Goal: Task Accomplishment & Management: Use online tool/utility

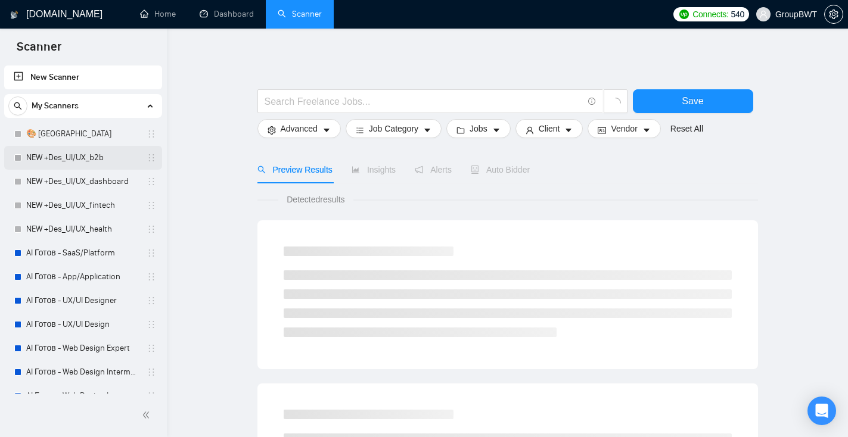
click at [101, 160] on link "NEW +Des_UI/UX_b2b" at bounding box center [82, 158] width 113 height 24
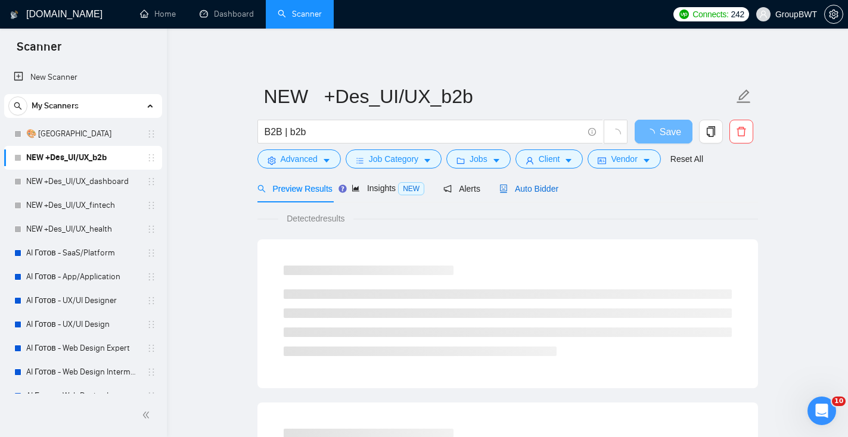
click at [545, 193] on span "Auto Bidder" at bounding box center [528, 189] width 59 height 10
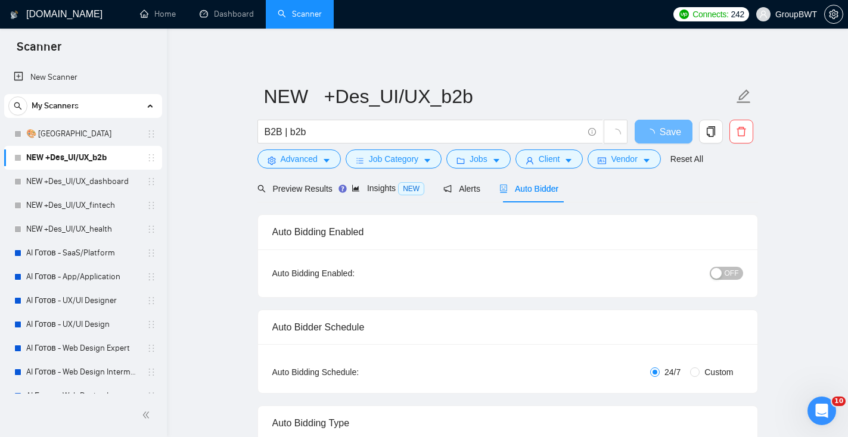
click at [733, 277] on span "OFF" at bounding box center [732, 273] width 14 height 13
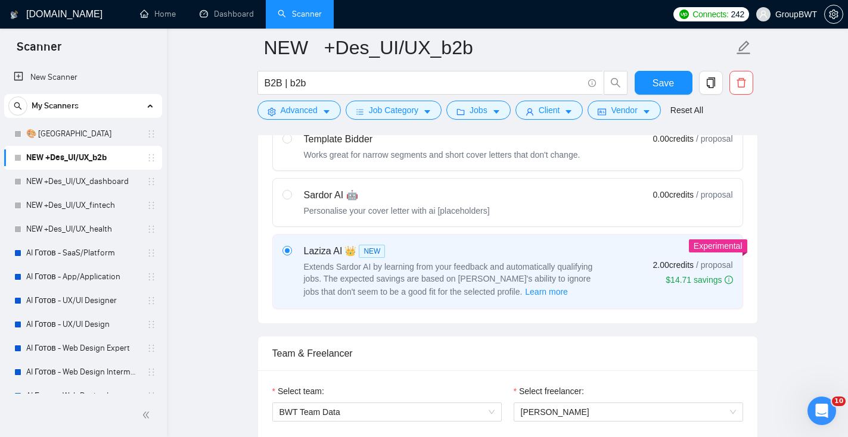
scroll to position [60, 0]
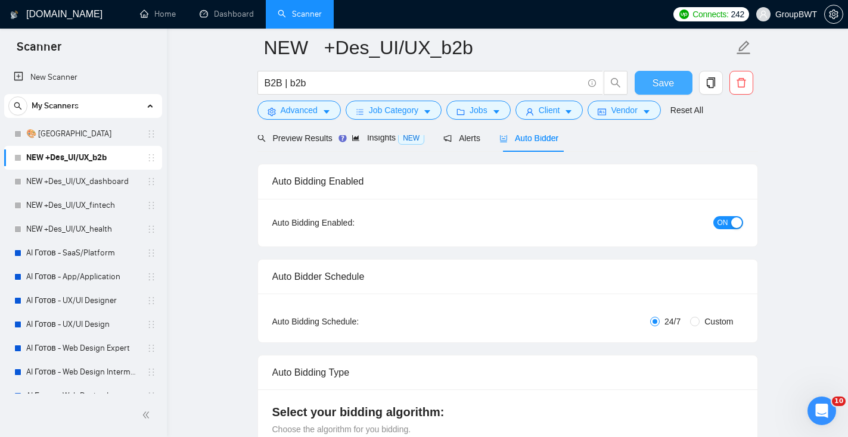
click at [666, 89] on span "Save" at bounding box center [663, 83] width 21 height 15
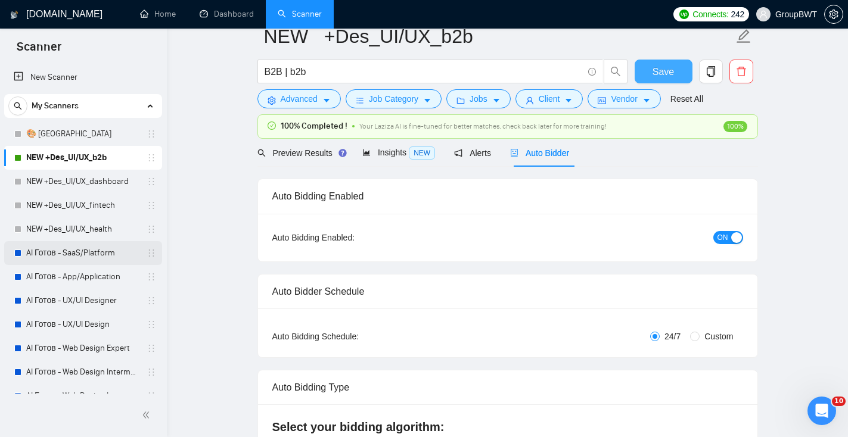
scroll to position [0, 0]
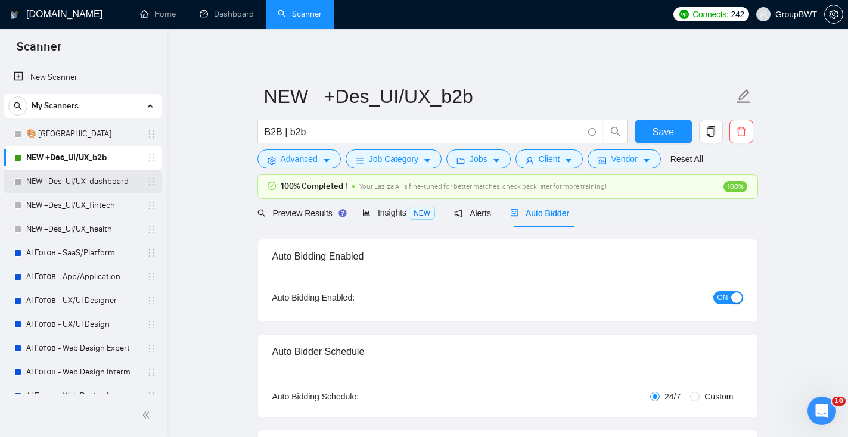
click at [83, 184] on link "NEW +Des_UI/UX_dashboard" at bounding box center [82, 182] width 113 height 24
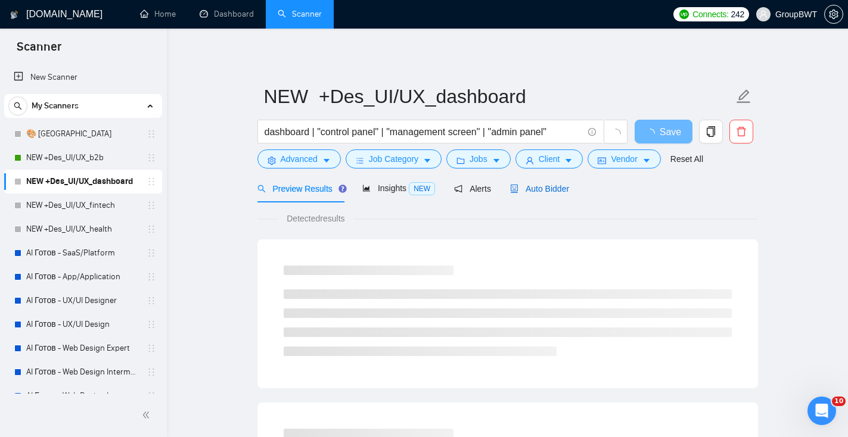
click at [542, 192] on span "Auto Bidder" at bounding box center [539, 189] width 59 height 10
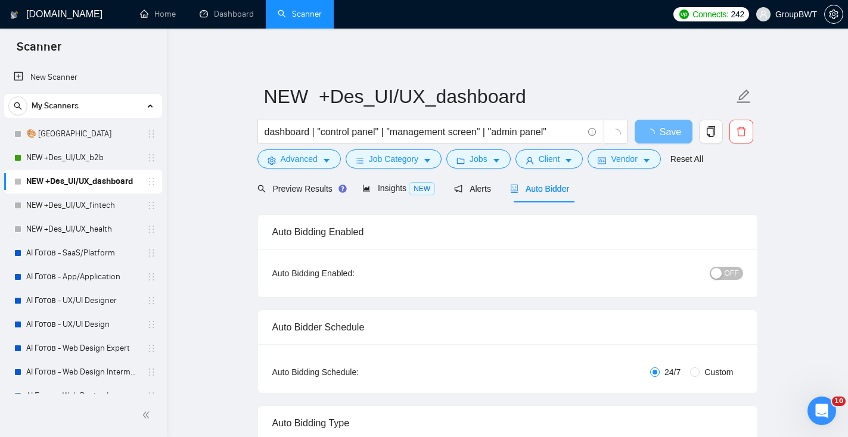
click at [736, 271] on span "OFF" at bounding box center [732, 273] width 14 height 13
click at [659, 135] on span "Save" at bounding box center [663, 132] width 21 height 15
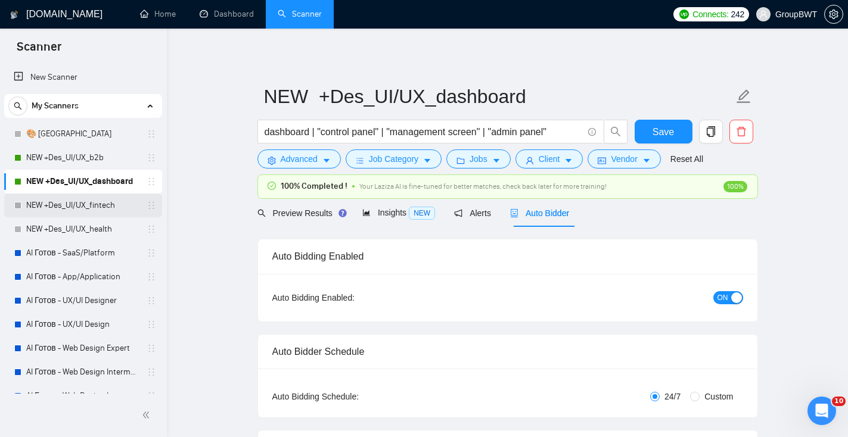
click at [85, 210] on link "NEW +Des_UI/UX_fintech" at bounding box center [82, 206] width 113 height 24
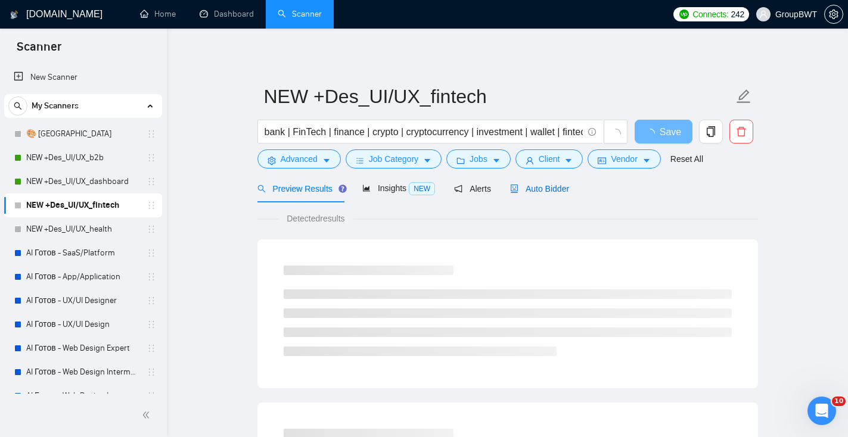
click at [548, 192] on span "Auto Bidder" at bounding box center [539, 189] width 59 height 10
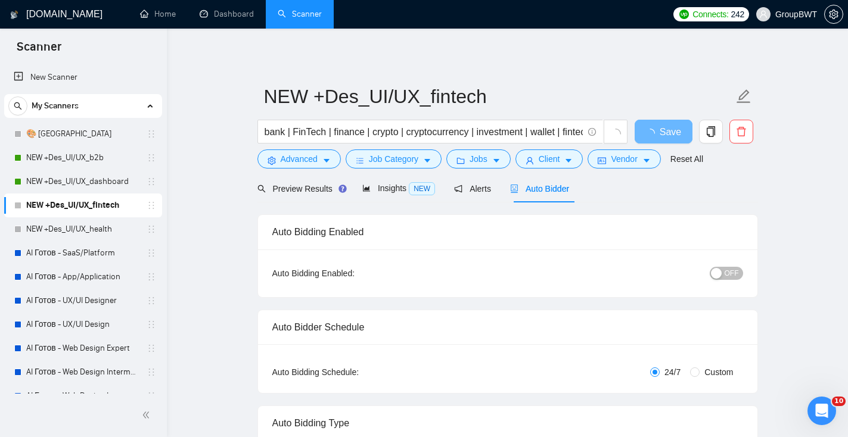
click at [723, 272] on button "OFF" at bounding box center [726, 273] width 33 height 13
click at [684, 133] on button "Save" at bounding box center [664, 132] width 58 height 24
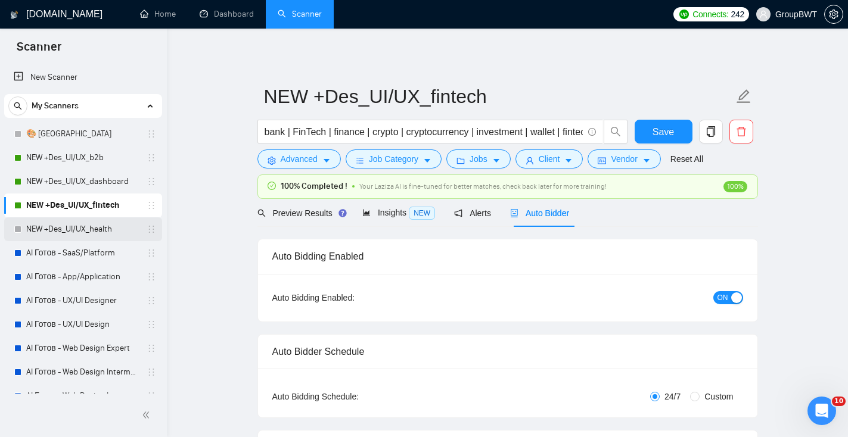
click at [79, 228] on link "NEW +Des_UI/UX_health" at bounding box center [82, 230] width 113 height 24
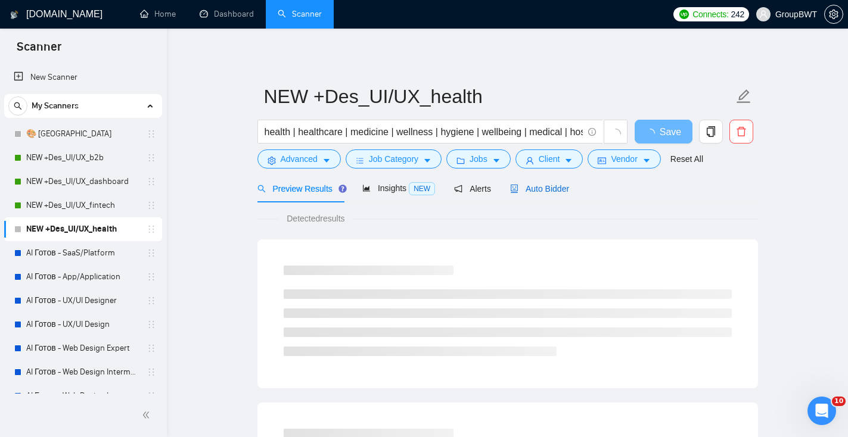
click at [553, 190] on span "Auto Bidder" at bounding box center [539, 189] width 59 height 10
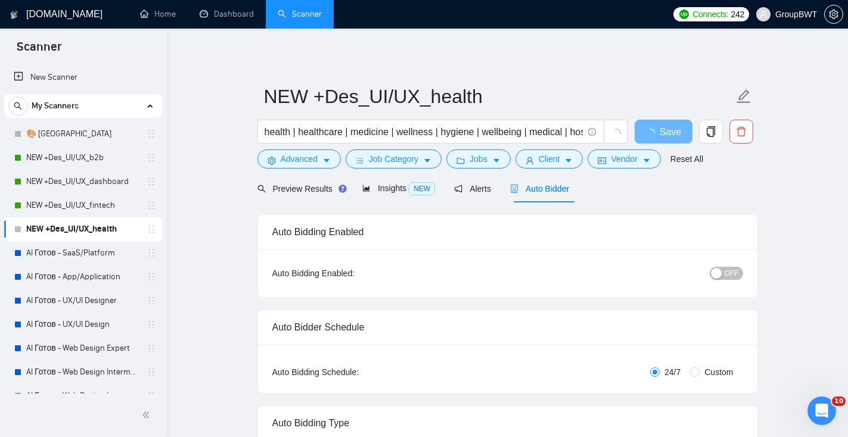
click at [728, 265] on div "OFF" at bounding box center [664, 273] width 157 height 19
click at [728, 275] on span "OFF" at bounding box center [732, 273] width 14 height 13
click at [666, 136] on span "Save" at bounding box center [663, 132] width 21 height 15
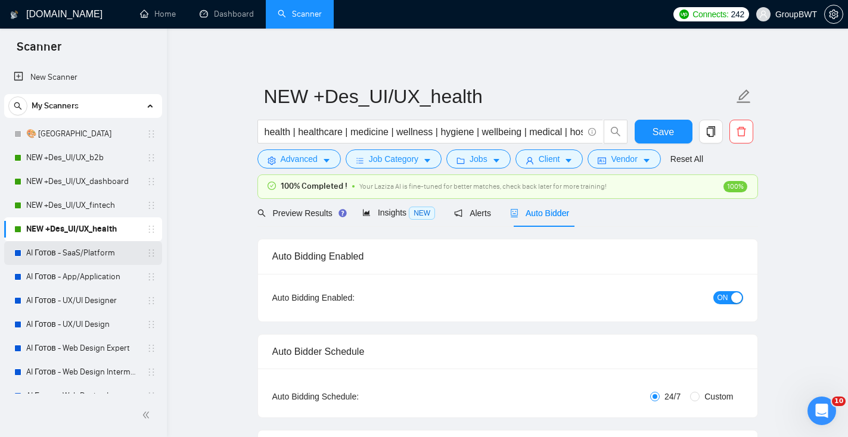
click at [105, 259] on link "AI Готов - SaaS/Platform" at bounding box center [82, 253] width 113 height 24
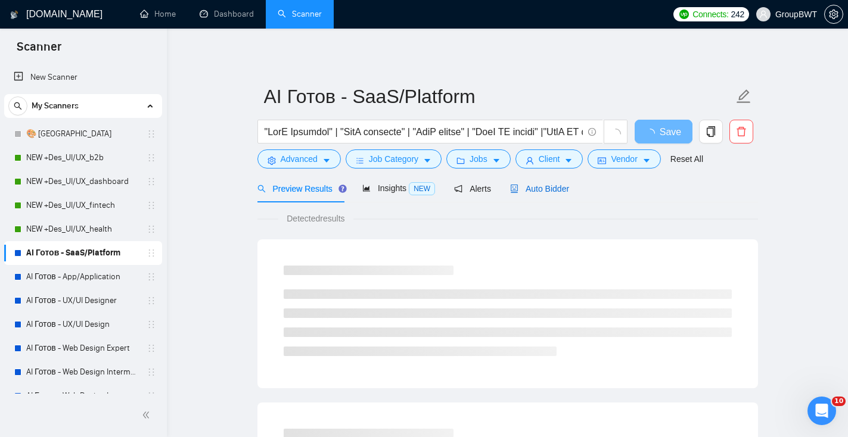
click at [566, 194] on div "Auto Bidder" at bounding box center [539, 188] width 59 height 13
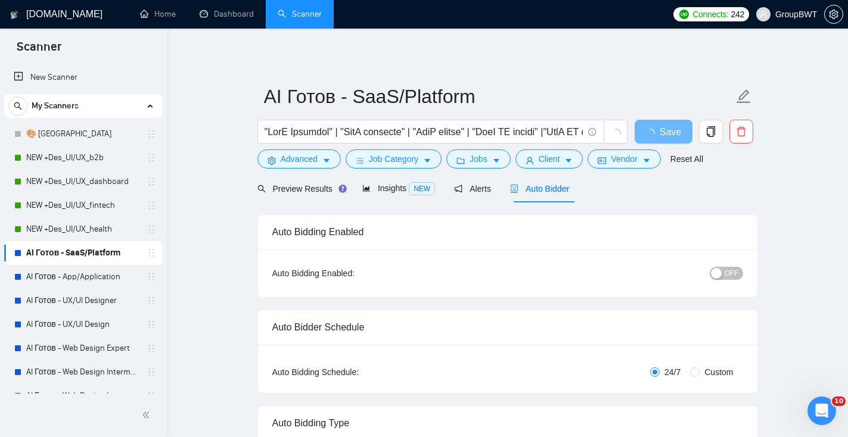
click at [725, 277] on span "OFF" at bounding box center [732, 273] width 14 height 13
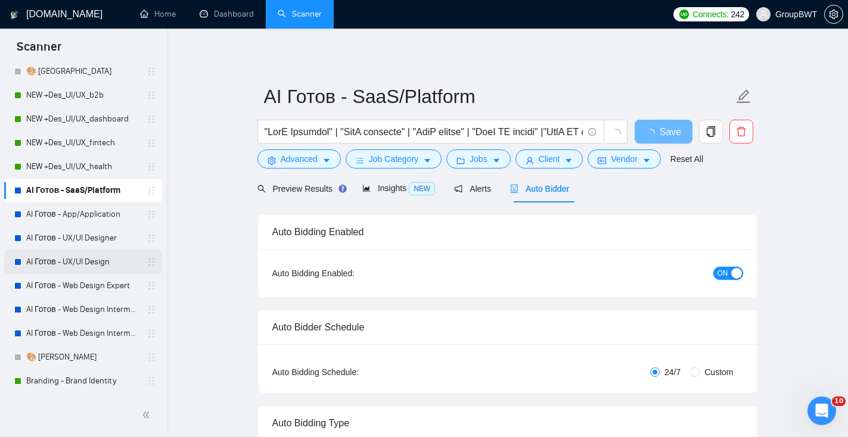
scroll to position [24, 0]
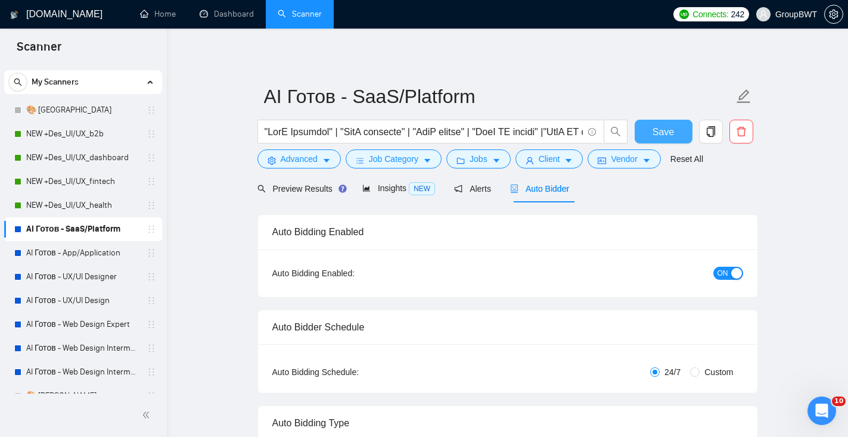
click at [664, 135] on span "Save" at bounding box center [663, 132] width 21 height 15
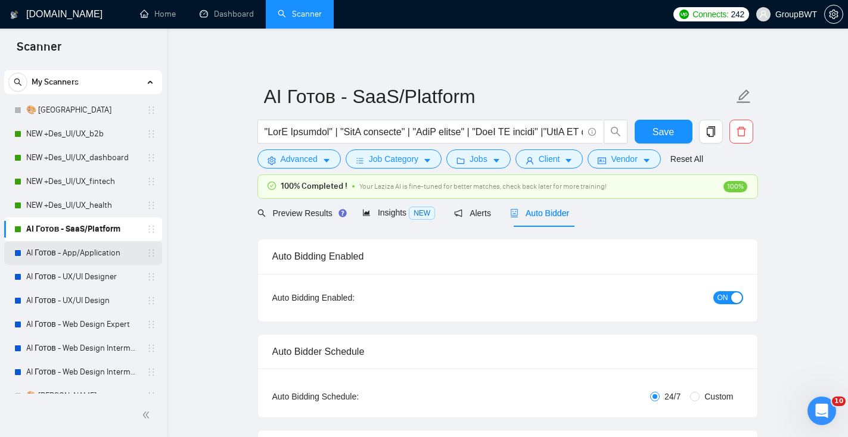
click at [105, 254] on link "AI Готов - App/Application" at bounding box center [82, 253] width 113 height 24
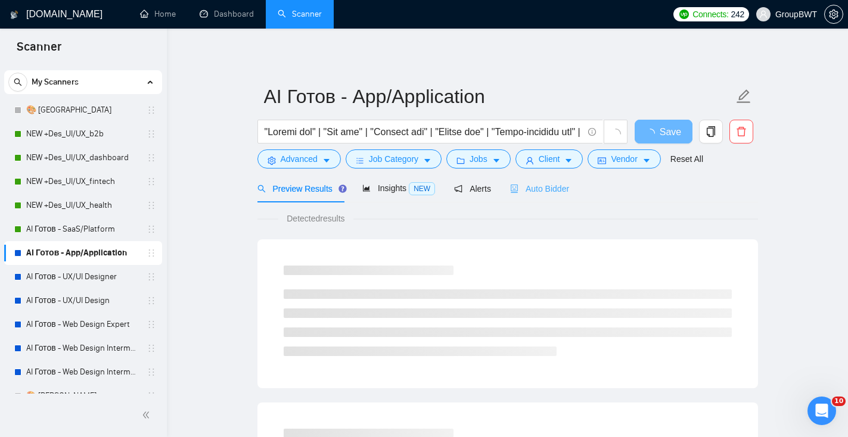
click at [550, 198] on div "Auto Bidder" at bounding box center [539, 189] width 59 height 28
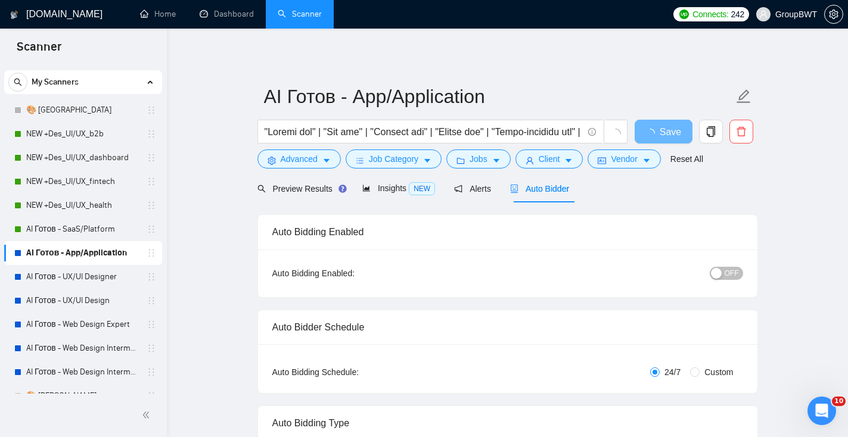
click at [727, 274] on span "OFF" at bounding box center [732, 273] width 14 height 13
click at [659, 130] on span "Save" at bounding box center [663, 132] width 21 height 15
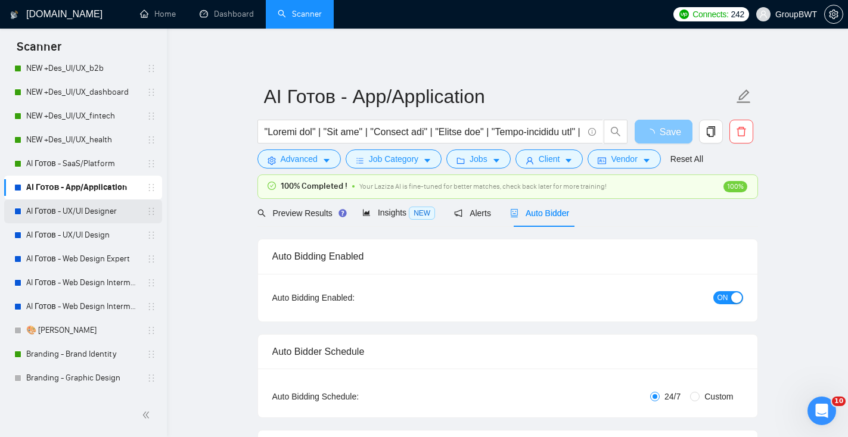
scroll to position [89, 0]
click at [95, 208] on link "AI Готов - UX/UI Designer" at bounding box center [82, 212] width 113 height 24
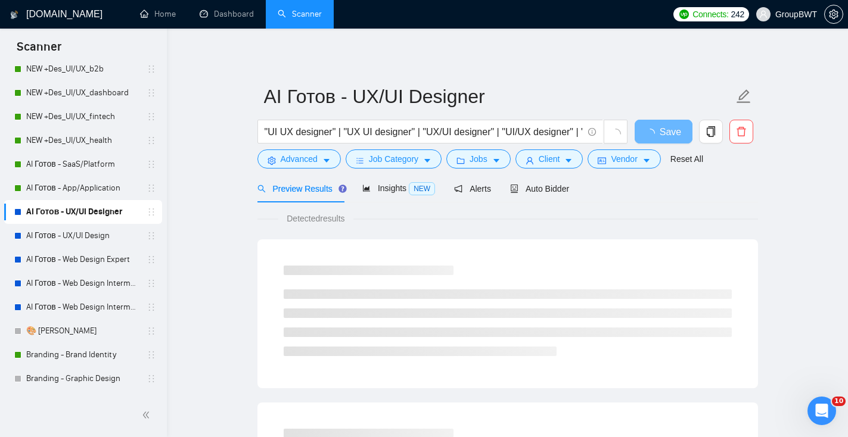
click at [575, 187] on div "Preview Results Insights NEW Alerts Auto Bidder" at bounding box center [507, 189] width 501 height 28
click at [569, 189] on span "Auto Bidder" at bounding box center [539, 189] width 59 height 10
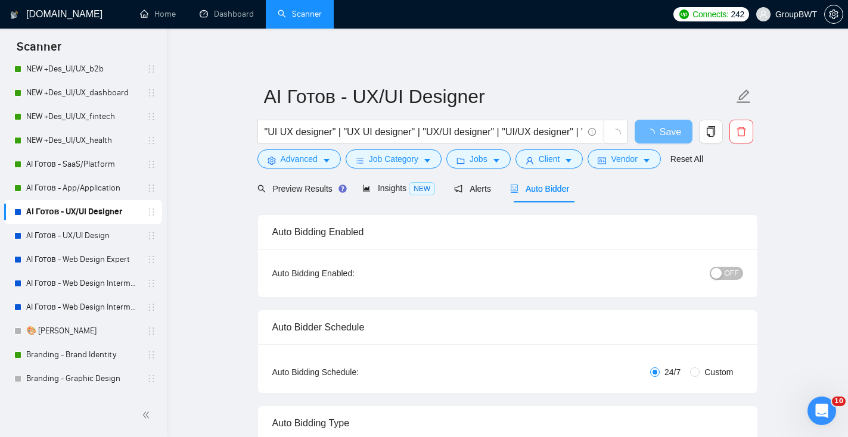
click at [741, 274] on button "OFF" at bounding box center [726, 273] width 33 height 13
click at [671, 127] on span "Save" at bounding box center [663, 132] width 21 height 15
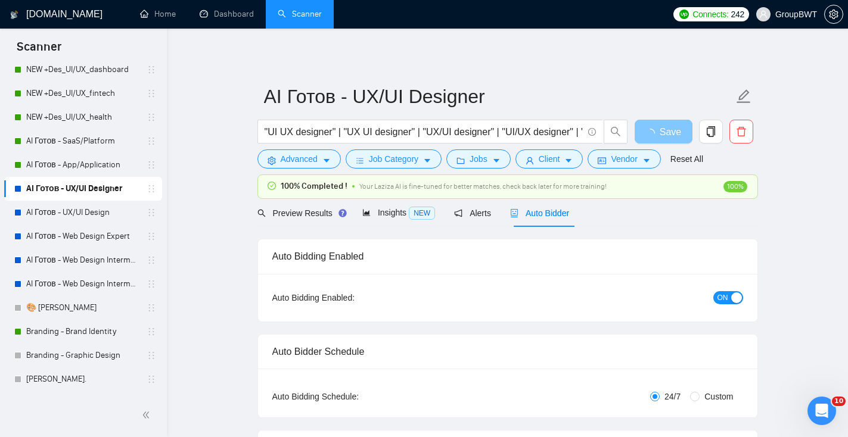
scroll to position [118, 0]
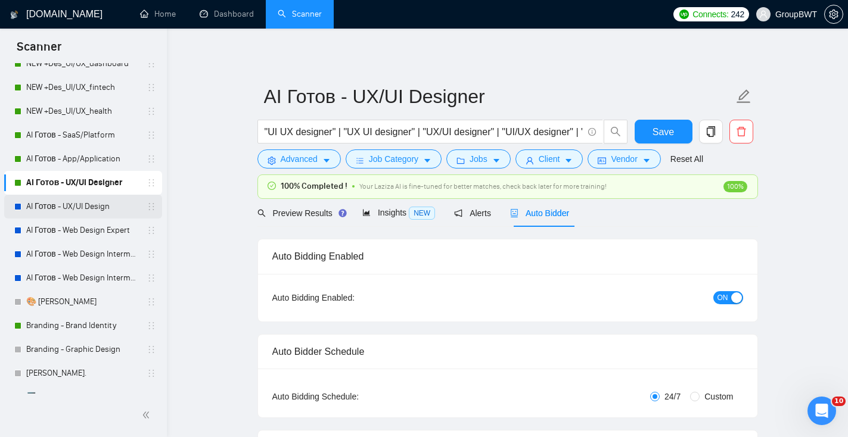
click at [85, 215] on link "AI Готов - UX/UI Design" at bounding box center [82, 207] width 113 height 24
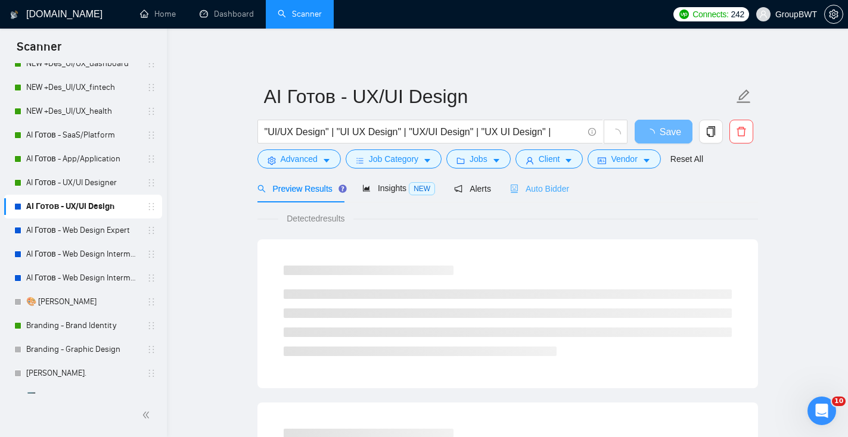
click at [549, 200] on div "Auto Bidder" at bounding box center [539, 189] width 59 height 28
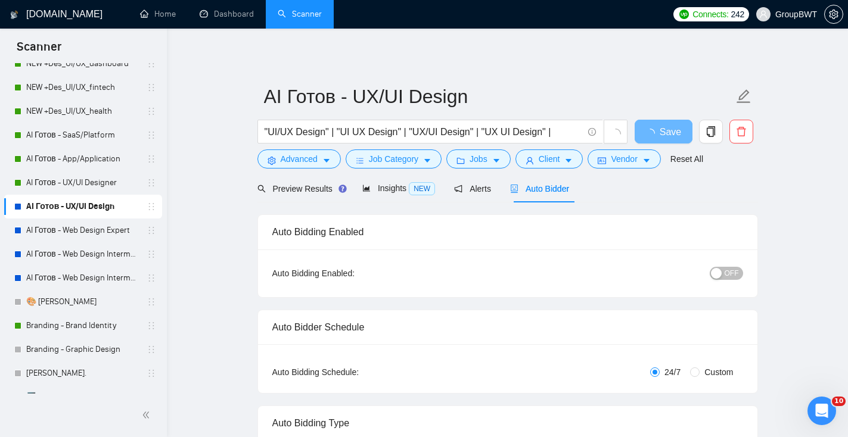
click at [731, 273] on span "OFF" at bounding box center [732, 273] width 14 height 13
click at [682, 135] on button "Save" at bounding box center [664, 132] width 58 height 24
click at [107, 227] on link "AI Готов - Web Design Expert" at bounding box center [82, 231] width 113 height 24
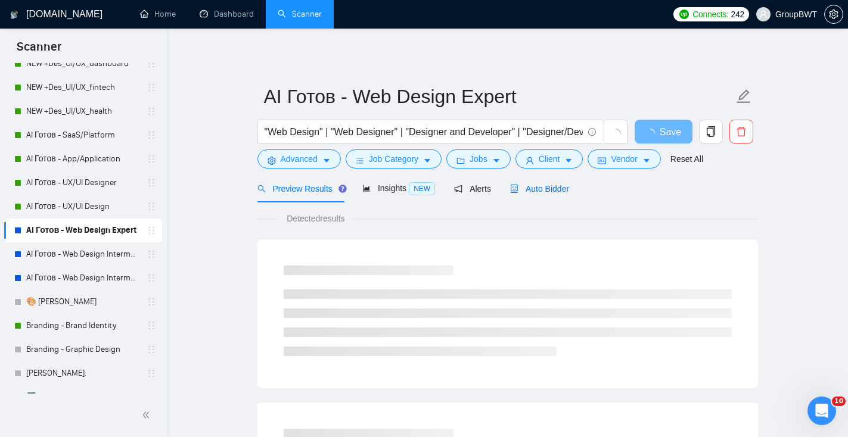
click at [544, 191] on span "Auto Bidder" at bounding box center [539, 189] width 59 height 10
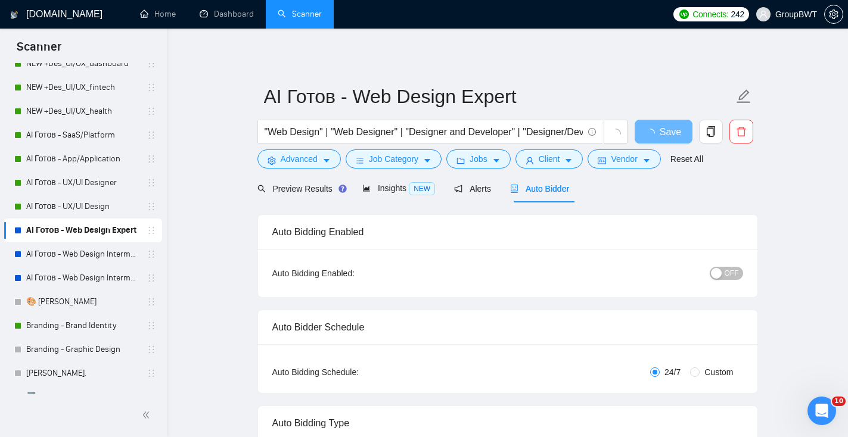
click at [721, 273] on div "button" at bounding box center [716, 273] width 11 height 11
click at [665, 135] on span "Save" at bounding box center [663, 132] width 21 height 15
